Goal: Task Accomplishment & Management: Manage account settings

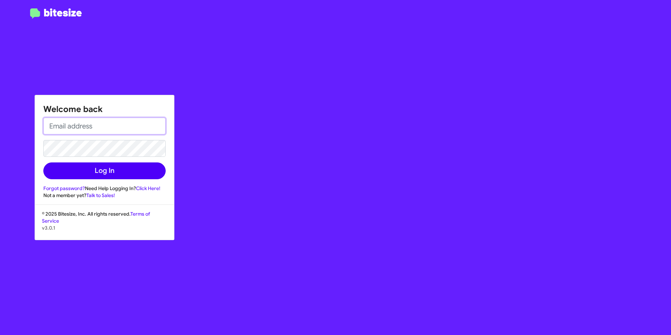
type input "[EMAIL_ADDRESS][DOMAIN_NAME]"
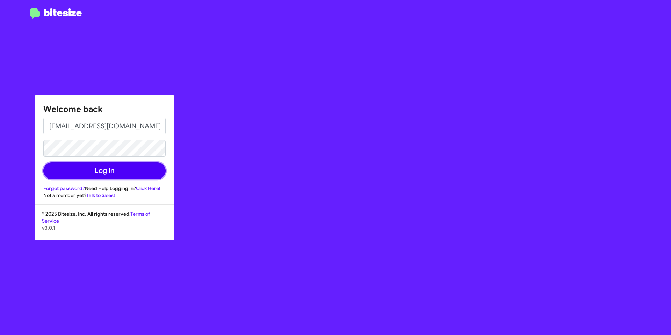
click at [118, 171] on button "Log In" at bounding box center [104, 170] width 122 height 17
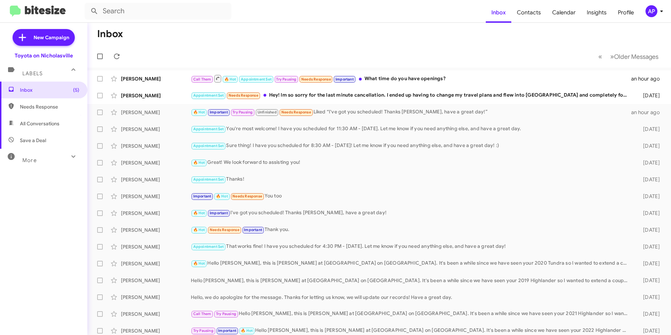
click at [389, 51] on mat-toolbar-row "« Previous » Next Older Messages" at bounding box center [379, 56] width 584 height 22
click at [412, 93] on div "Appointment Set Needs Response Hey! Im so sorry for the last minute cancellatio…" at bounding box center [414, 95] width 447 height 8
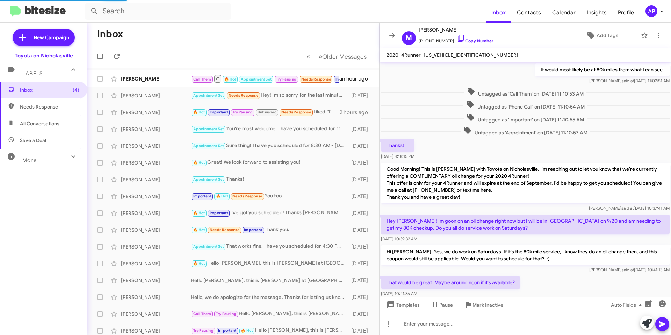
scroll to position [263, 0]
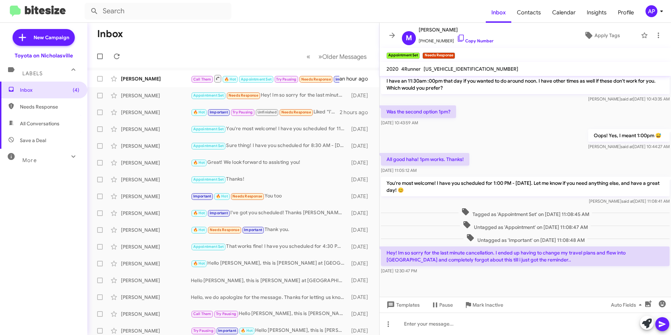
drag, startPoint x: 460, startPoint y: 173, endPoint x: 464, endPoint y: 190, distance: 16.9
click at [464, 189] on div "It would most likely be at 80k miles from what I can see. [PERSON_NAME] said at…" at bounding box center [526, 44] width 292 height 462
click at [560, 279] on div at bounding box center [526, 292] width 292 height 35
click at [511, 327] on div at bounding box center [526, 323] width 292 height 22
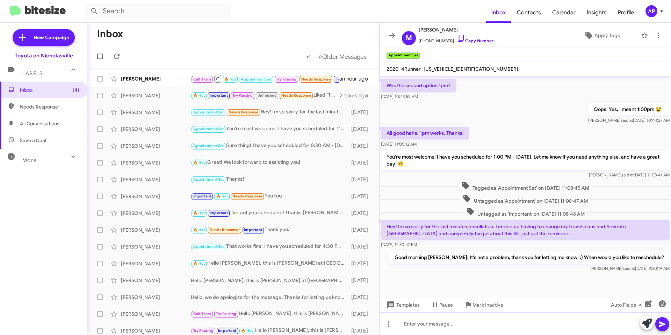
scroll to position [863, 0]
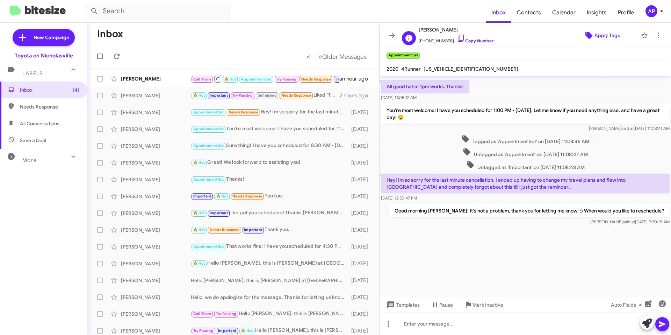
click at [606, 37] on span "Apply Tags" at bounding box center [608, 35] width 26 height 13
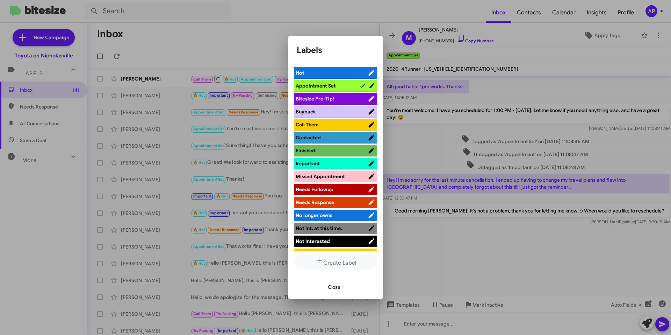
click at [309, 178] on span "Missed Appointment" at bounding box center [320, 176] width 49 height 6
click at [335, 288] on span "Close" at bounding box center [334, 286] width 13 height 13
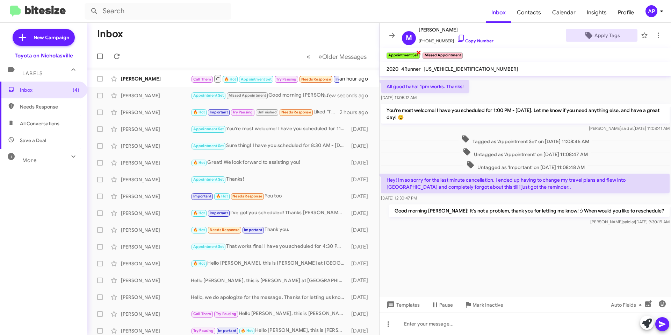
click at [418, 51] on span "×" at bounding box center [419, 52] width 6 height 8
click at [387, 33] on span at bounding box center [392, 35] width 14 height 8
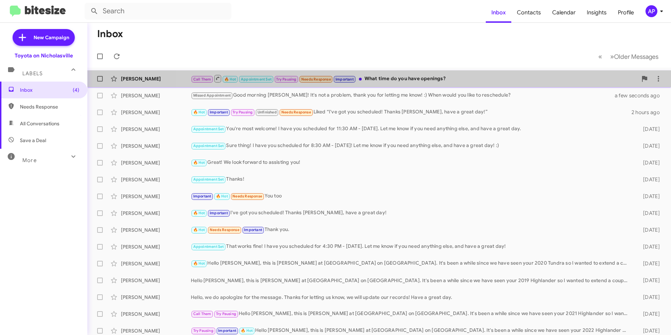
click at [482, 74] on div "Call Them 🔥 Hot Appointment Set Try Pausing Needs Response Important What time …" at bounding box center [414, 78] width 447 height 9
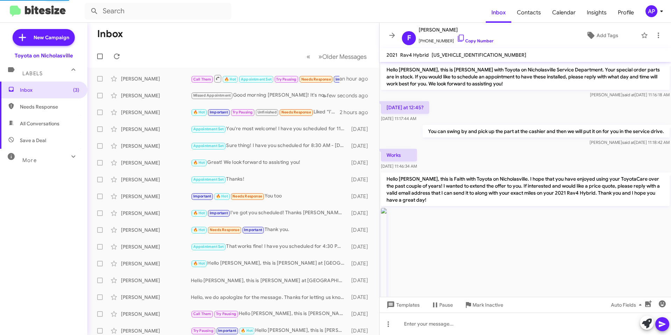
scroll to position [577, 0]
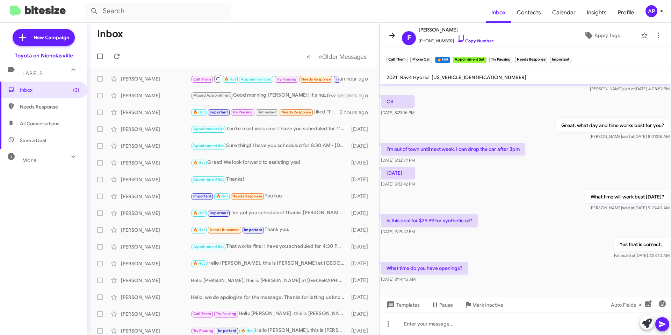
click at [392, 35] on icon at bounding box center [392, 35] width 6 height 5
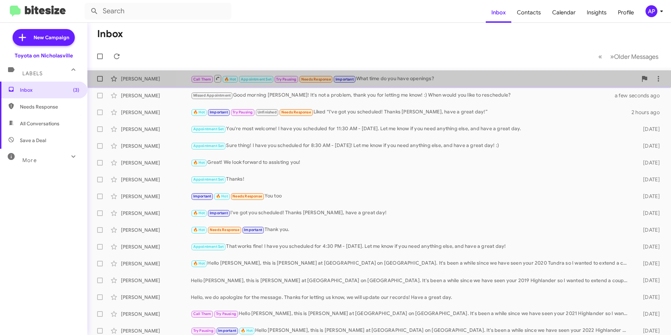
click at [441, 76] on div "Call Them 🔥 Hot Appointment Set Try Pausing Needs Response Important What time …" at bounding box center [414, 78] width 447 height 9
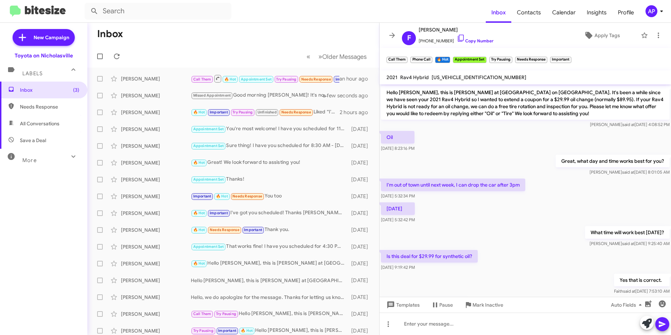
scroll to position [530, 0]
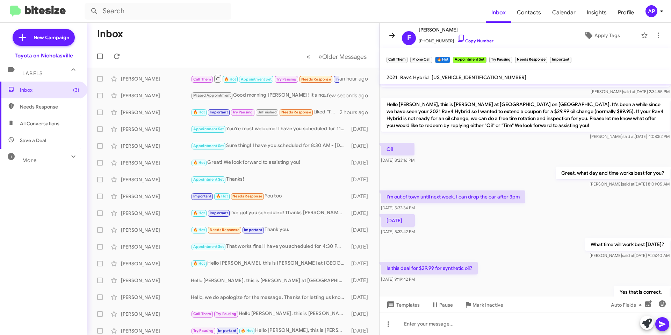
click at [393, 40] on button at bounding box center [392, 35] width 14 height 14
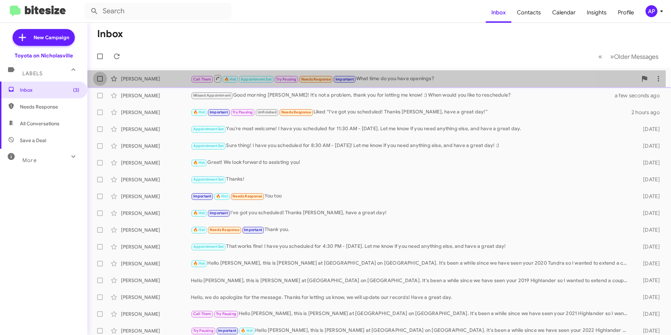
click at [98, 78] on span at bounding box center [100, 79] width 6 height 6
click at [100, 81] on input "checkbox" at bounding box center [100, 81] width 0 height 0
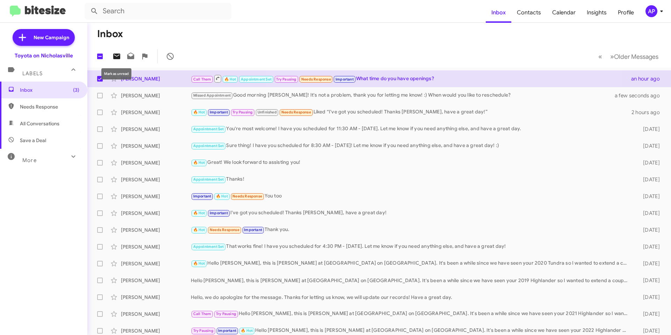
click at [117, 52] on icon at bounding box center [117, 56] width 8 height 8
click at [98, 79] on span at bounding box center [100, 79] width 6 height 6
click at [100, 81] on input "checkbox" at bounding box center [100, 81] width 0 height 0
checkbox input "false"
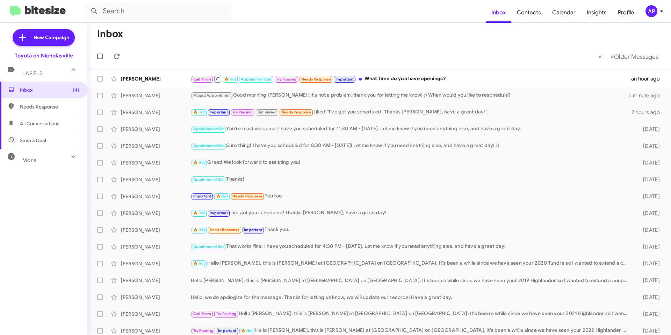
click at [45, 129] on span "All Conversations" at bounding box center [43, 123] width 87 height 17
type input "in:all-conversations"
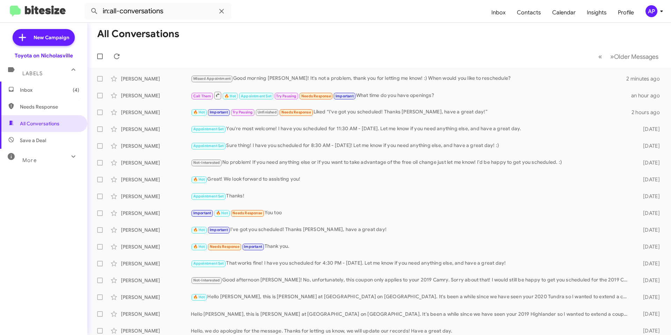
click at [56, 89] on span "Inbox (4)" at bounding box center [49, 89] width 59 height 7
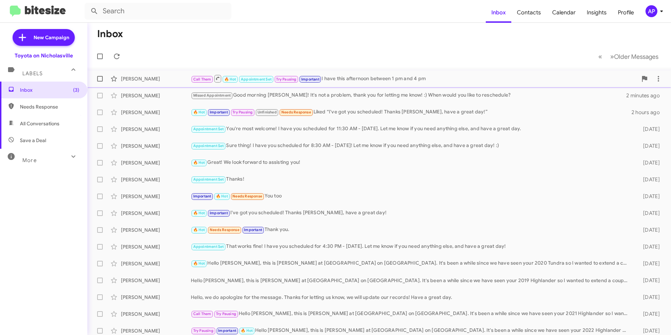
click at [421, 79] on div "Call Them 🔥 Hot Appointment Set Try Pausing Important I have this afternoon bet…" at bounding box center [414, 78] width 447 height 9
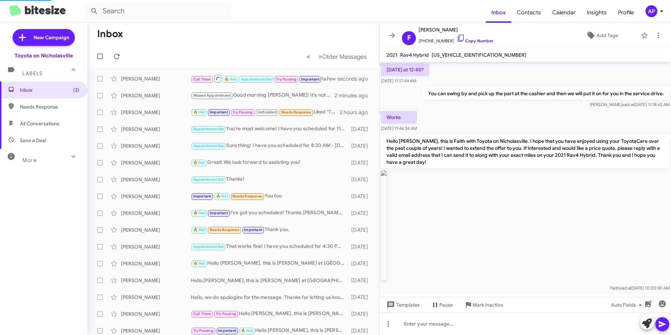
scroll to position [563, 0]
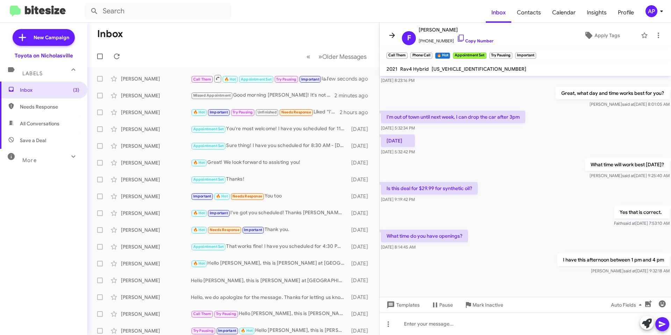
click at [392, 34] on icon at bounding box center [392, 35] width 8 height 8
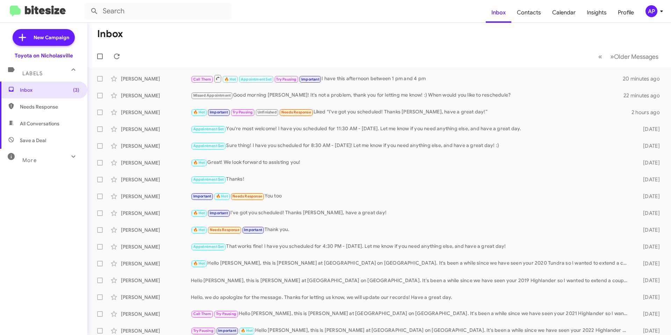
click at [50, 124] on span "All Conversations" at bounding box center [40, 123] width 40 height 7
type input "in:all-conversations"
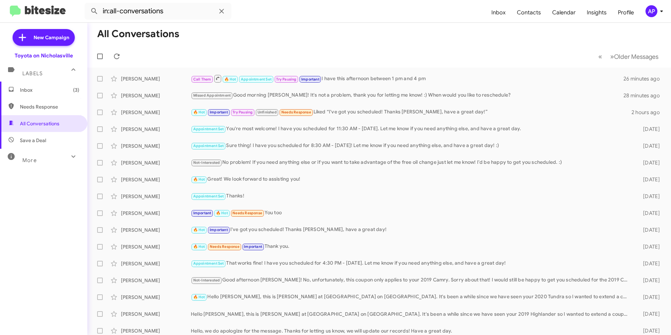
click at [52, 94] on span "Inbox (3)" at bounding box center [43, 89] width 87 height 17
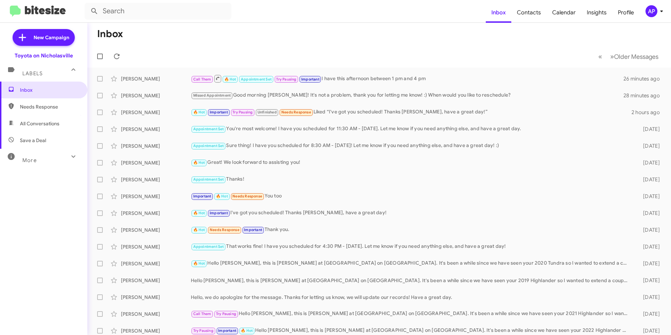
click at [245, 31] on mat-toolbar-row "Inbox" at bounding box center [379, 34] width 584 height 22
click at [55, 127] on span "All Conversations" at bounding box center [40, 123] width 40 height 7
type input "in:all-conversations"
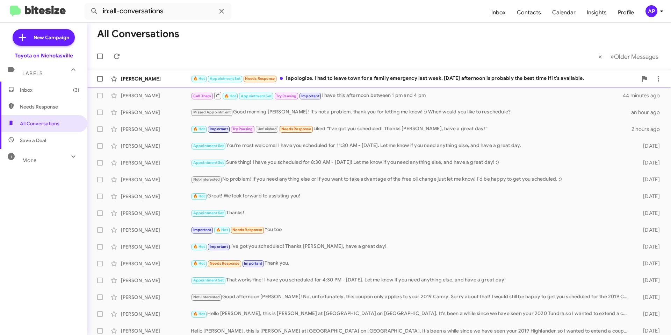
click at [337, 79] on div "🔥 Hot Appointment Set Needs Response I apologize. I had to leave town for a fam…" at bounding box center [414, 78] width 447 height 8
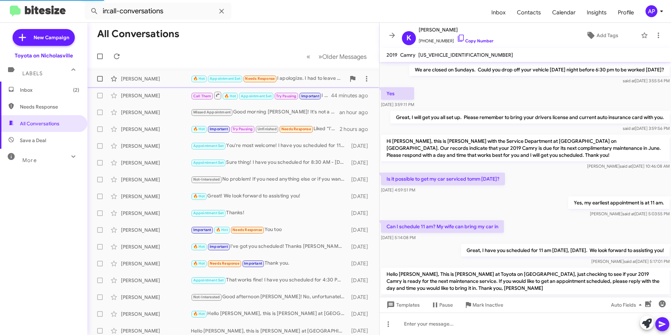
scroll to position [502, 0]
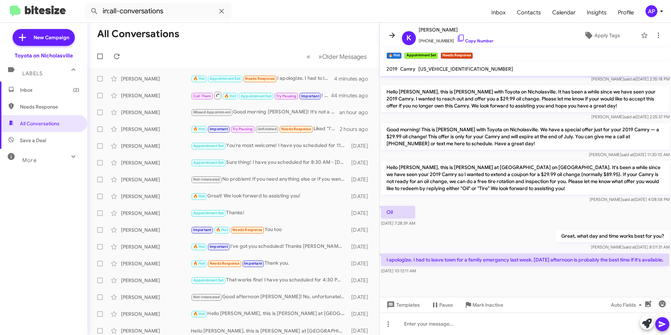
click at [395, 37] on icon at bounding box center [392, 35] width 8 height 8
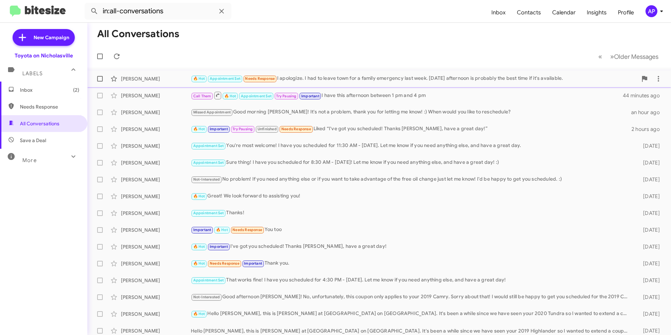
click at [98, 79] on span at bounding box center [100, 79] width 6 height 6
click at [100, 81] on input "checkbox" at bounding box center [100, 81] width 0 height 0
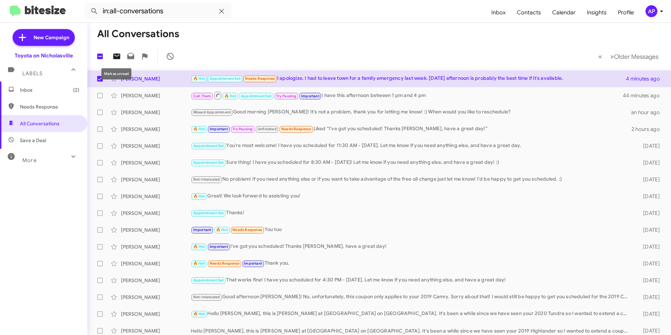
click at [118, 53] on icon at bounding box center [117, 56] width 8 height 8
click at [101, 76] on label at bounding box center [100, 79] width 14 height 14
click at [100, 81] on input "checkbox" at bounding box center [100, 81] width 0 height 0
checkbox input "false"
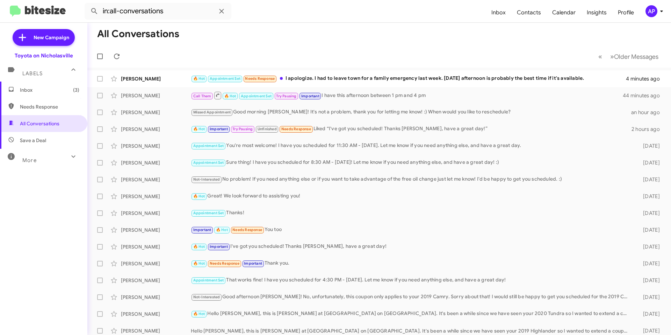
click at [238, 42] on mat-toolbar-row "All Conversations" at bounding box center [379, 34] width 584 height 22
click at [32, 89] on span "Inbox (3)" at bounding box center [49, 89] width 59 height 7
